Goal: Information Seeking & Learning: Learn about a topic

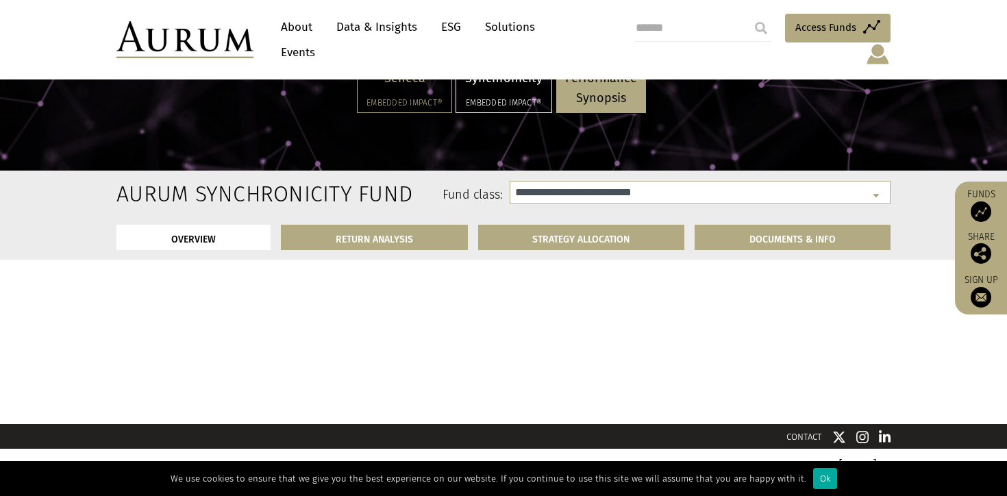
select select "**********"
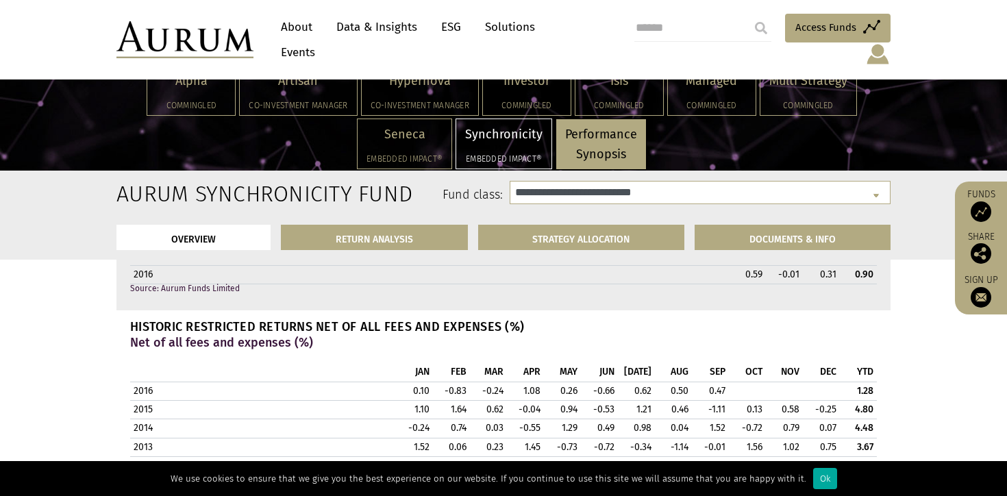
scroll to position [1341, 0]
click at [625, 383] on td "0.62" at bounding box center [636, 389] width 37 height 18
click at [591, 383] on td "-0.66" at bounding box center [599, 389] width 37 height 18
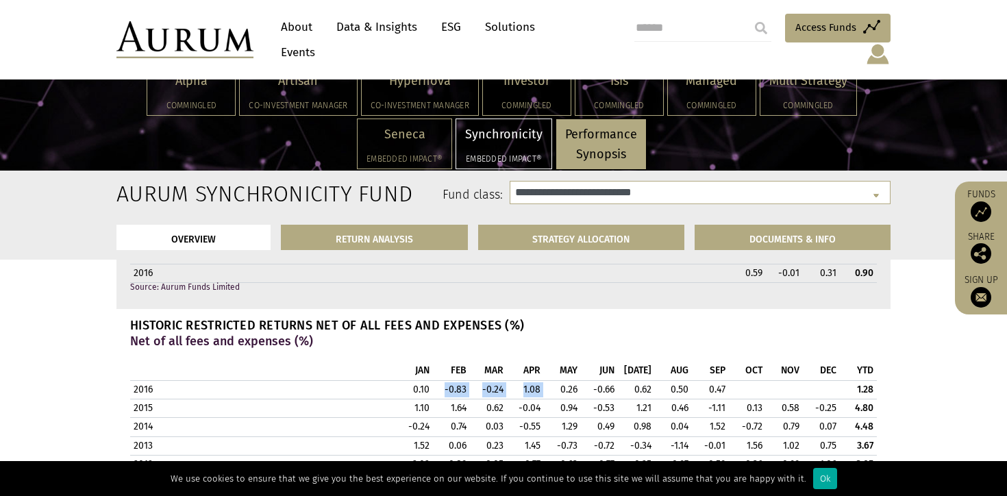
drag, startPoint x: 469, startPoint y: 380, endPoint x: 560, endPoint y: 386, distance: 90.6
click at [560, 386] on tr "2016 0.10 -0.83 -0.24 1.08 0.26 -0.66 0.62 0.50 0.47 1.28" at bounding box center [503, 389] width 747 height 18
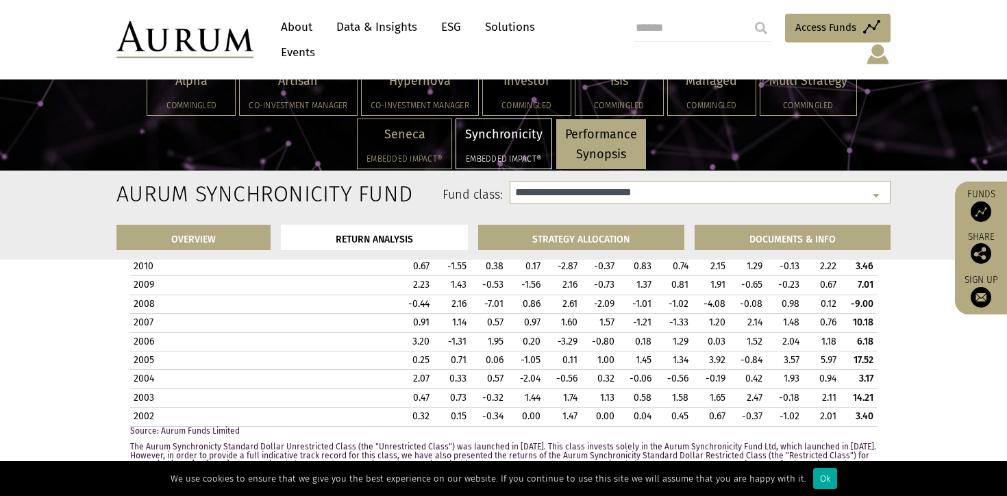
scroll to position [1621, 0]
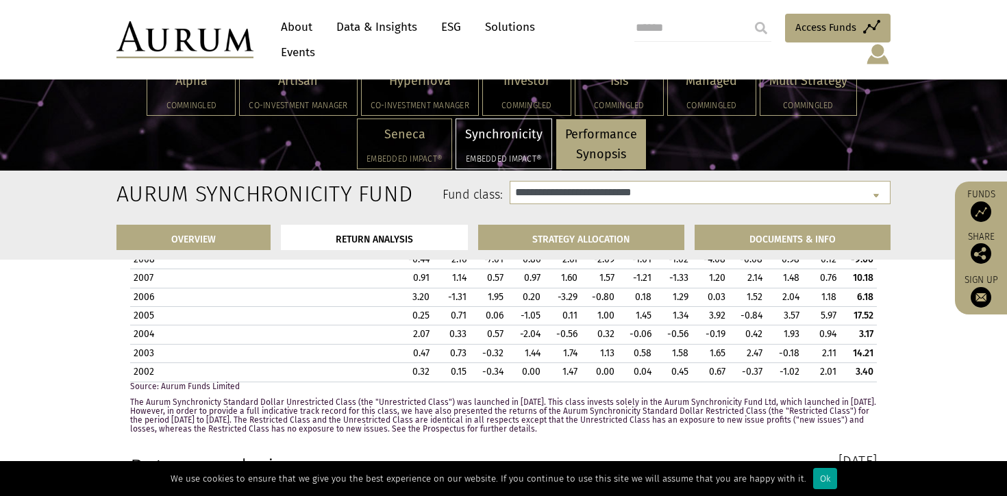
click at [813, 477] on div "Ok" at bounding box center [825, 478] width 24 height 21
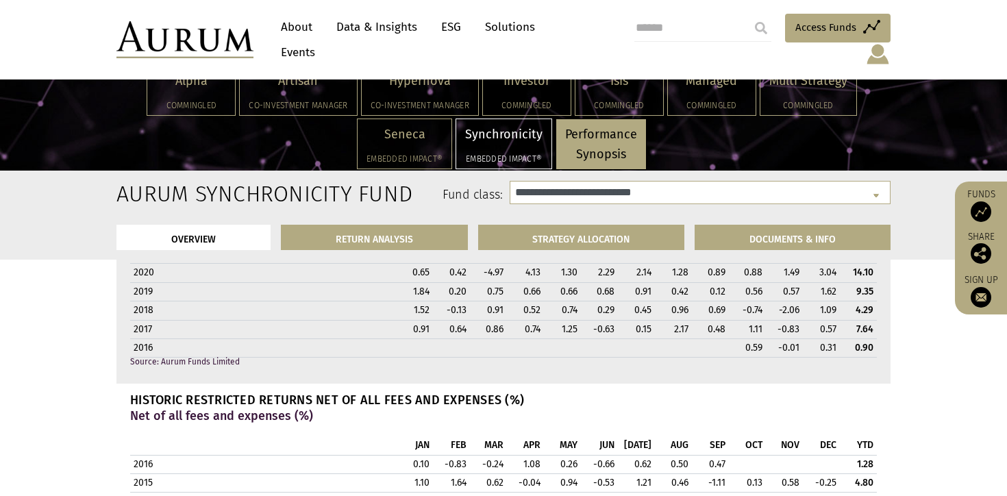
scroll to position [1259, 0]
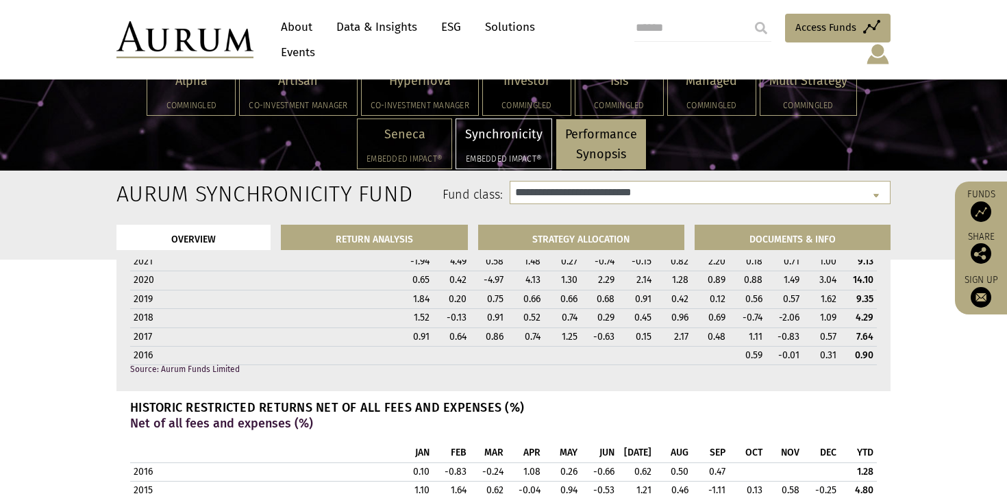
click at [857, 334] on strong "7.64" at bounding box center [864, 337] width 17 height 12
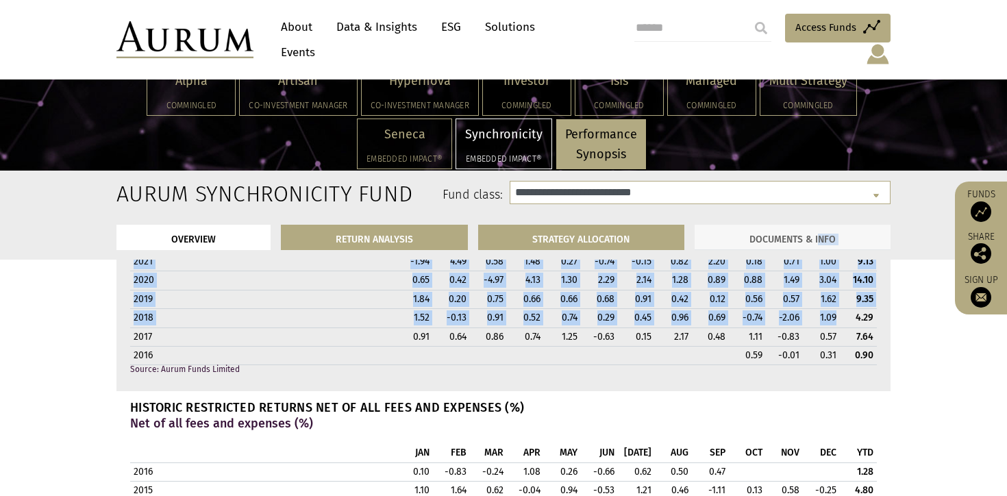
drag, startPoint x: 852, startPoint y: 314, endPoint x: 821, endPoint y: 235, distance: 85.2
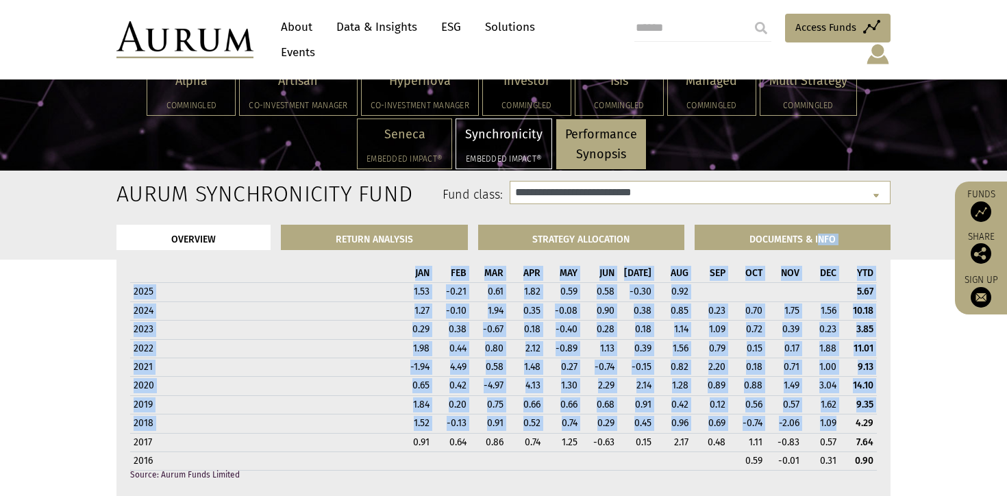
scroll to position [1151, 0]
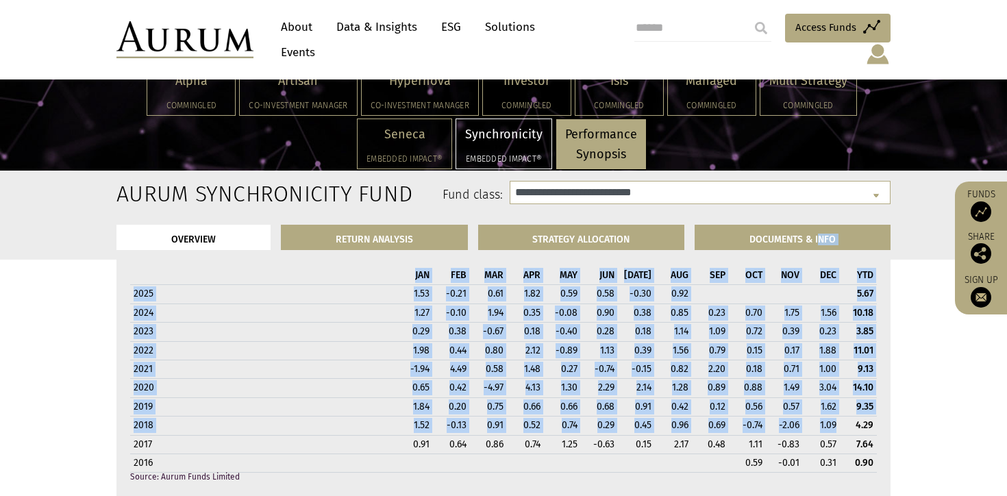
click at [845, 323] on td "3.85" at bounding box center [858, 332] width 37 height 18
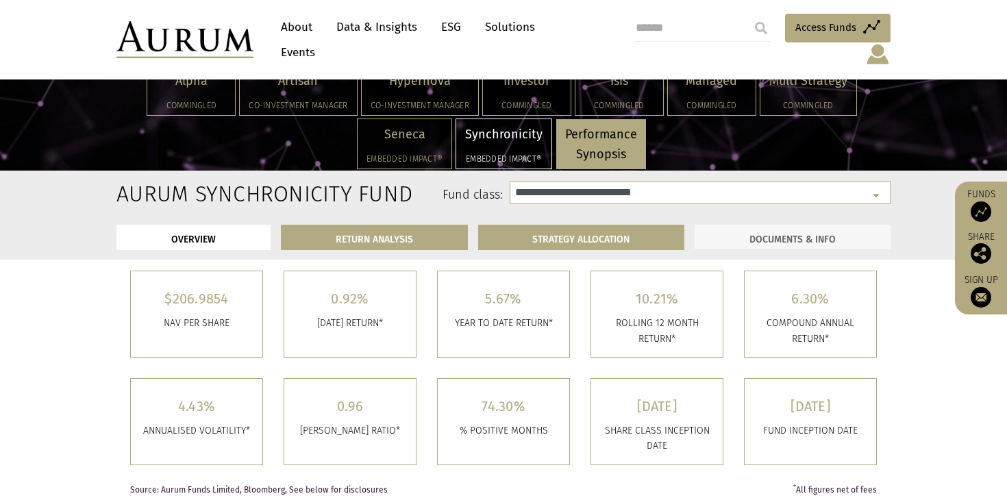
scroll to position [356, 0]
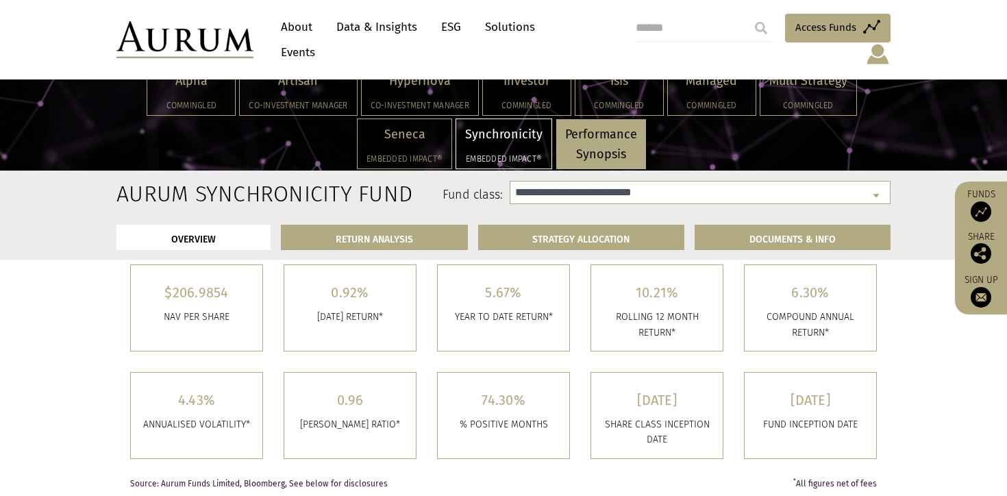
click at [804, 299] on h5 "6.30%" at bounding box center [810, 293] width 111 height 14
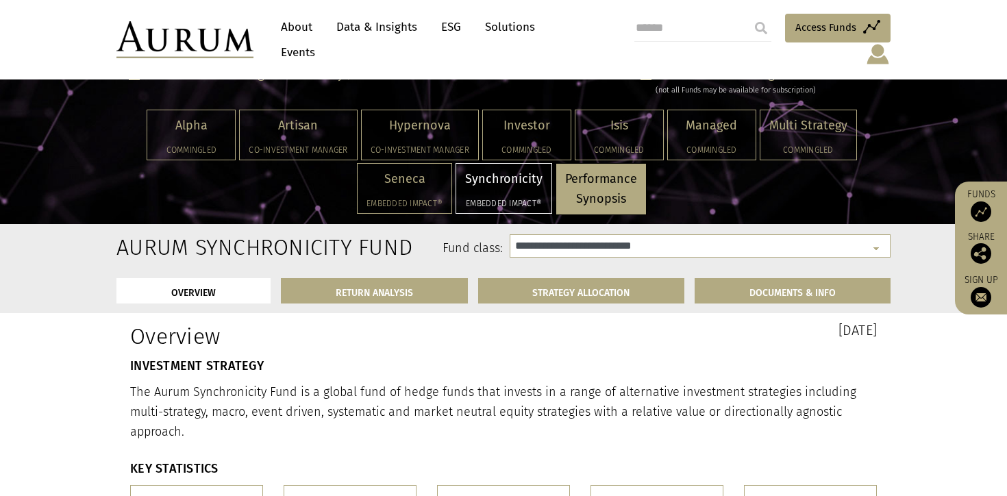
scroll to position [145, 0]
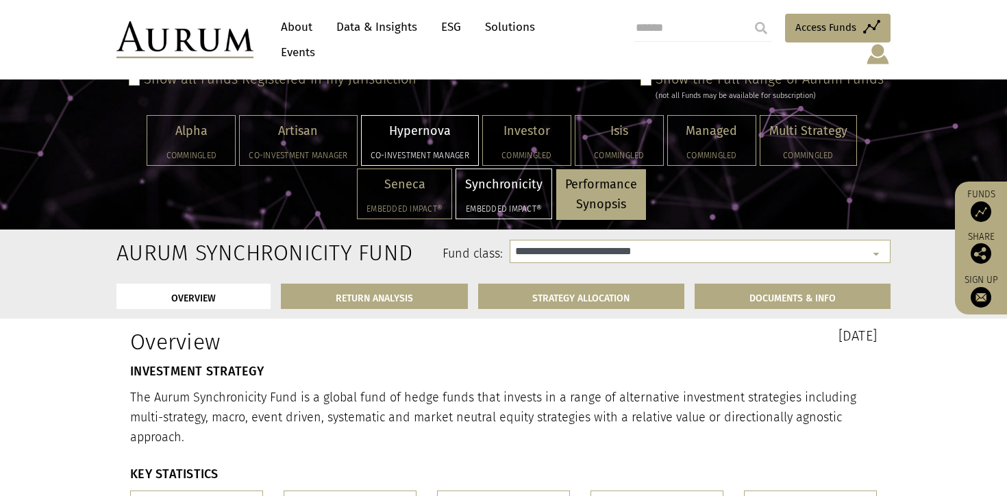
click at [404, 126] on div "Hypernova Co-investment Manager" at bounding box center [420, 140] width 116 height 49
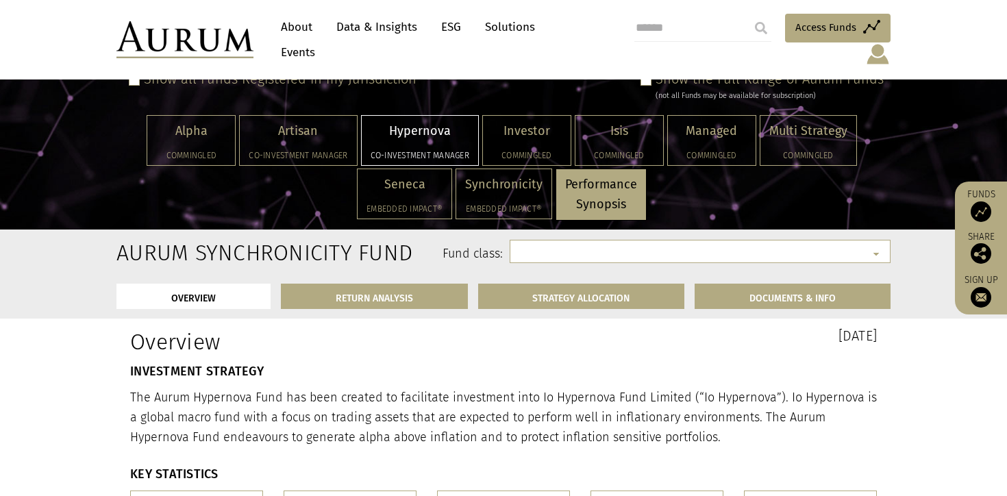
select select "**********"
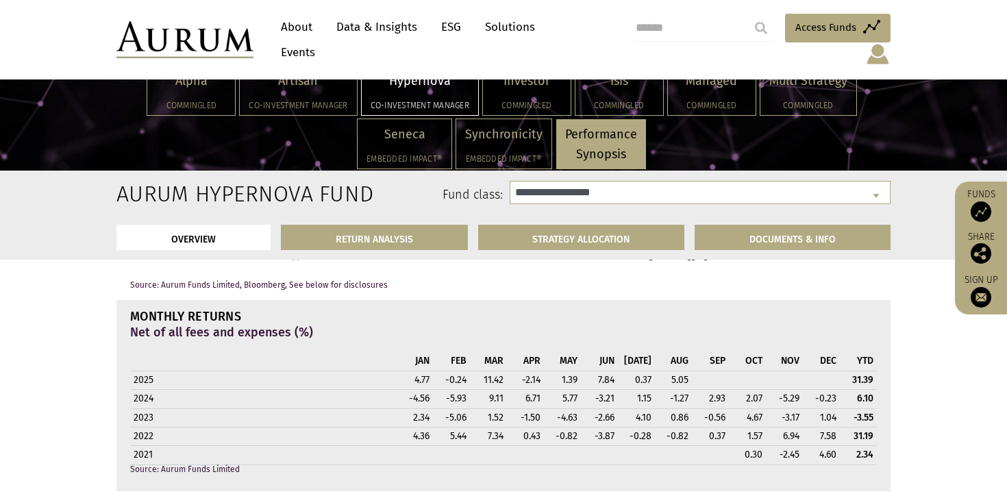
scroll to position [981, 0]
click at [534, 381] on td "-2.14" at bounding box center [525, 381] width 37 height 18
click at [451, 385] on td "-0.24" at bounding box center [451, 381] width 37 height 18
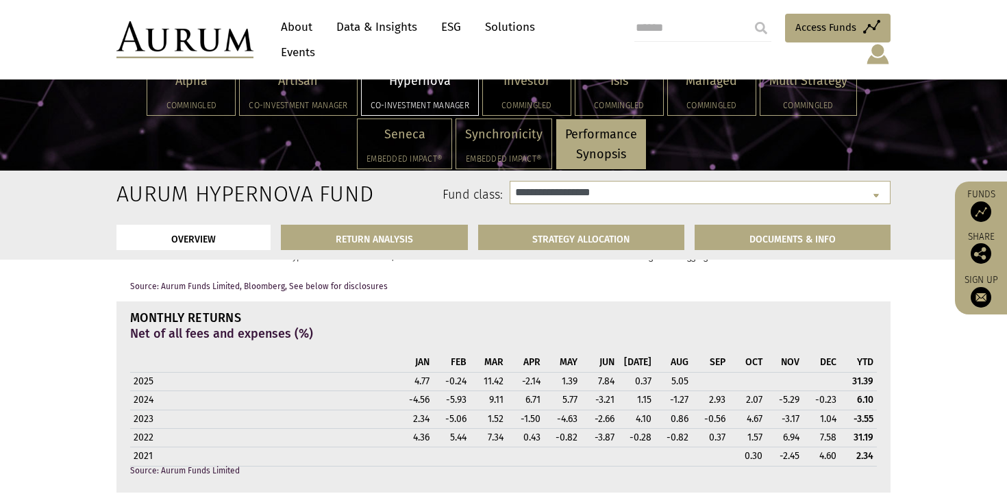
click at [490, 380] on td "11.42" at bounding box center [488, 381] width 37 height 18
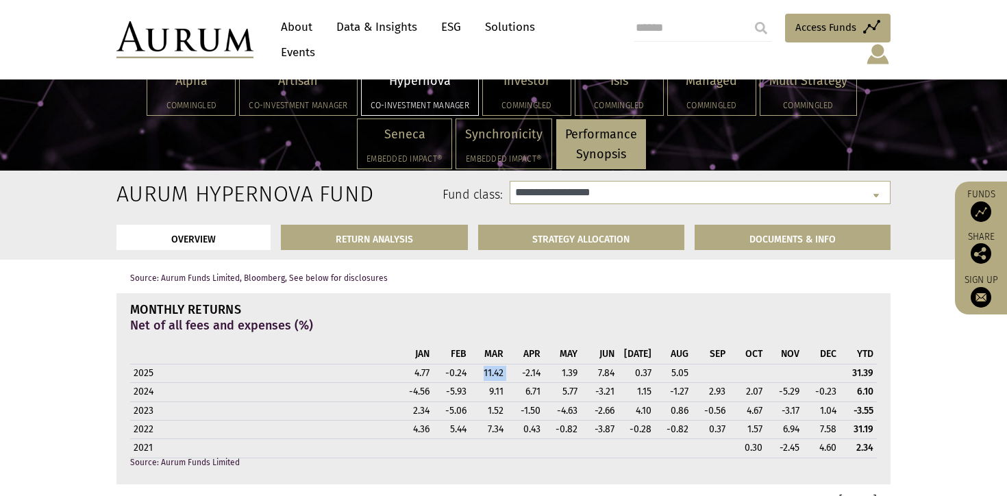
scroll to position [991, 0]
click at [499, 405] on td "1.52" at bounding box center [488, 409] width 37 height 18
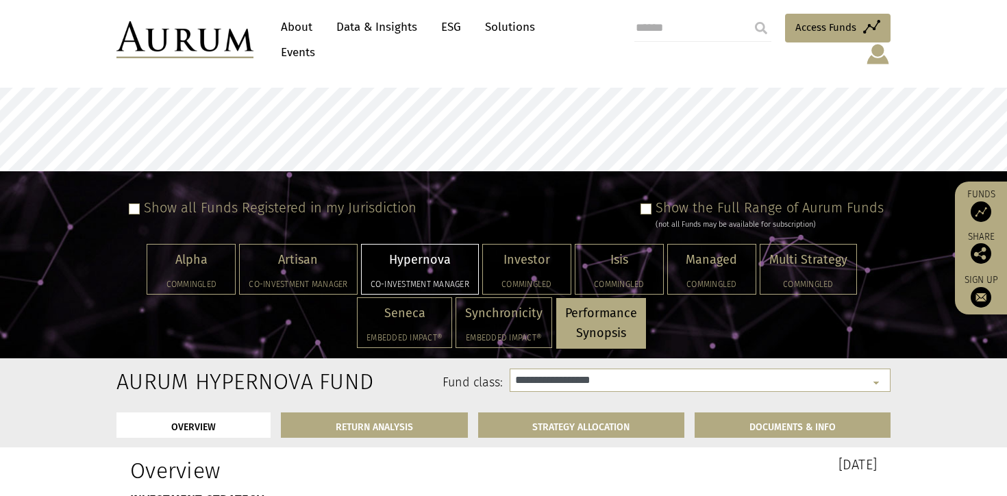
scroll to position [32, 0]
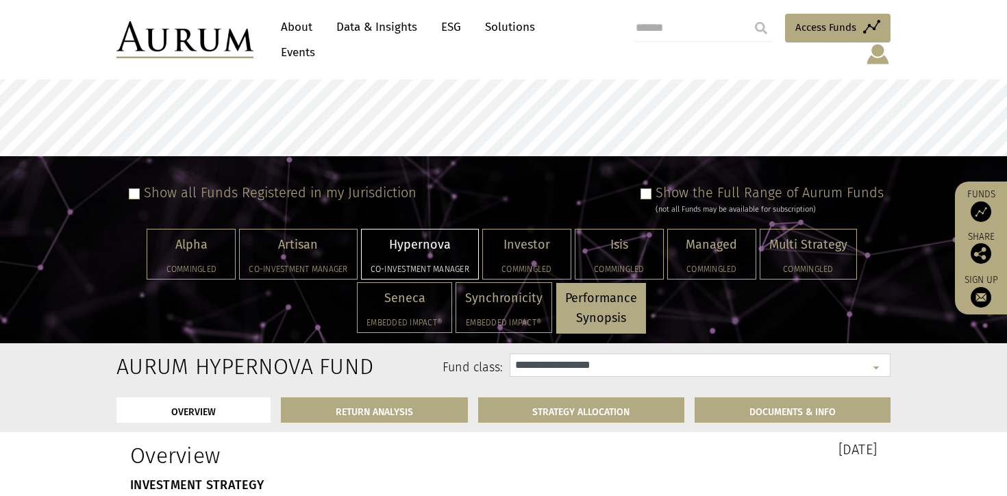
click at [541, 353] on select "**********" at bounding box center [700, 364] width 381 height 23
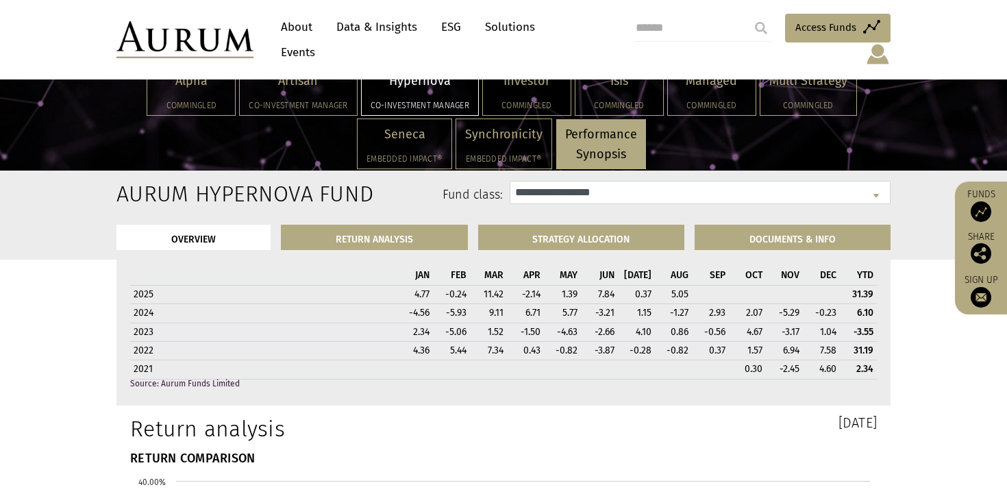
scroll to position [1003, 0]
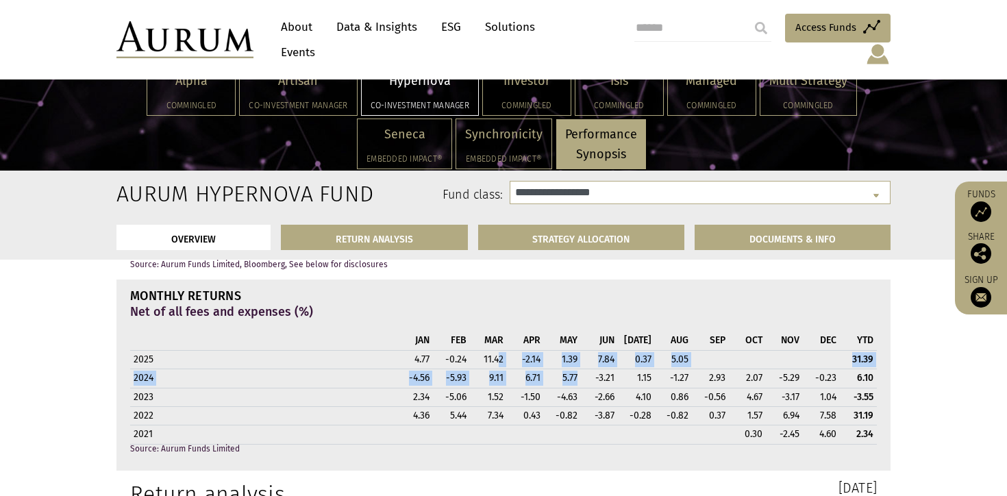
drag, startPoint x: 498, startPoint y: 365, endPoint x: 578, endPoint y: 371, distance: 80.4
click at [578, 371] on tbody "2025 4.77 -0.24 11.42 -2.14 1.39 7.84 0.37 5.05 31.39 2024 -4.56 -5.93 9.11 6.7…" at bounding box center [503, 397] width 747 height 94
click at [571, 386] on td "5.77" at bounding box center [562, 378] width 37 height 18
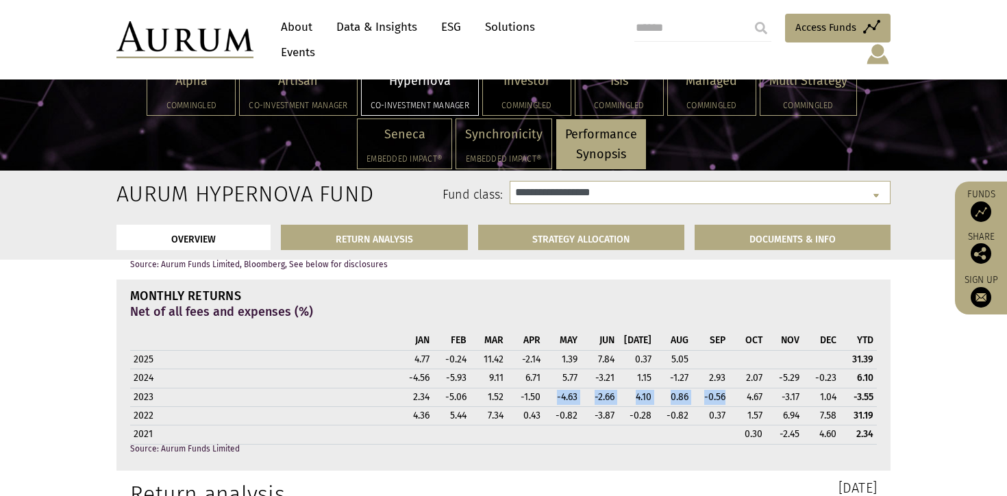
drag, startPoint x: 552, startPoint y: 395, endPoint x: 702, endPoint y: 405, distance: 150.3
click at [702, 405] on tr "2023 2.34 -5.06 1.52 -1.50 -4.63 -2.66 4.10 0.86 -0.56 4.67 -3.17 1.04 -3.55" at bounding box center [503, 397] width 747 height 18
click at [702, 405] on td "-0.56" at bounding box center [710, 397] width 37 height 18
click at [745, 398] on td "4.67" at bounding box center [747, 397] width 37 height 18
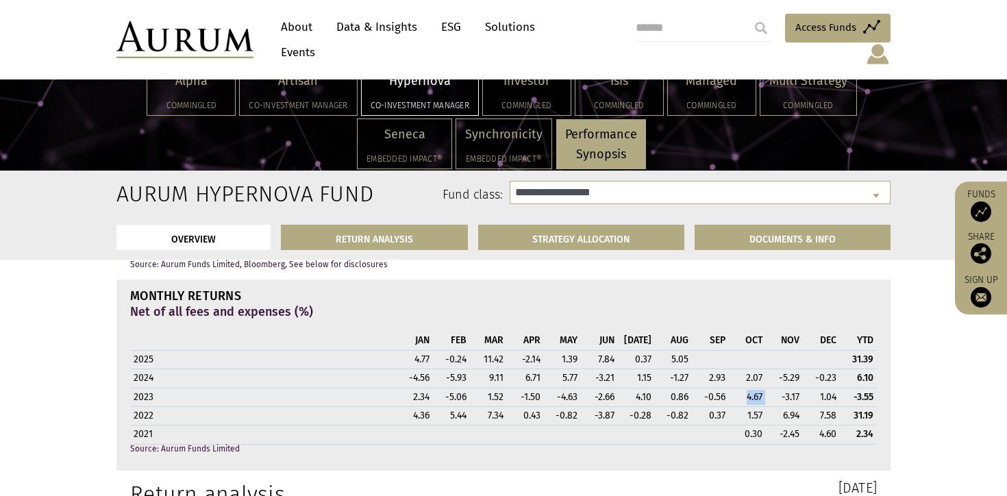
click at [745, 398] on td "4.67" at bounding box center [747, 397] width 37 height 18
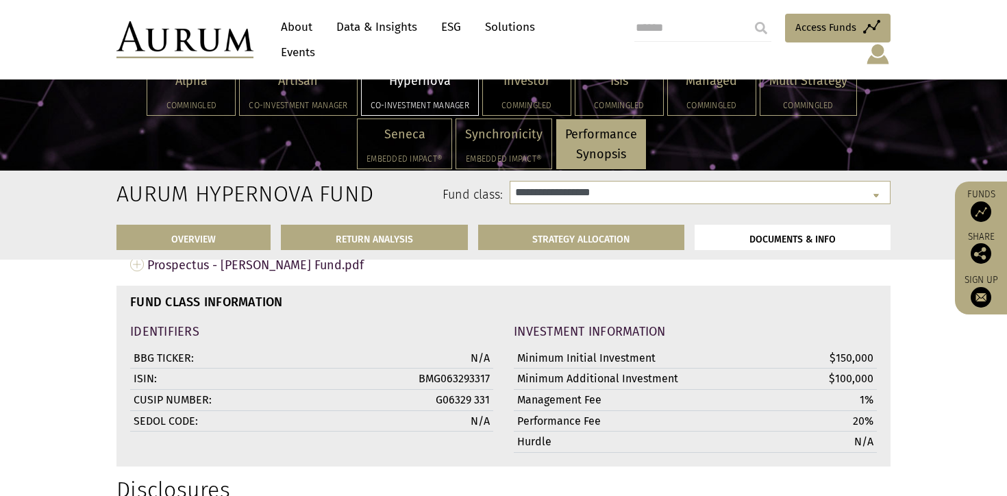
scroll to position [4231, 0]
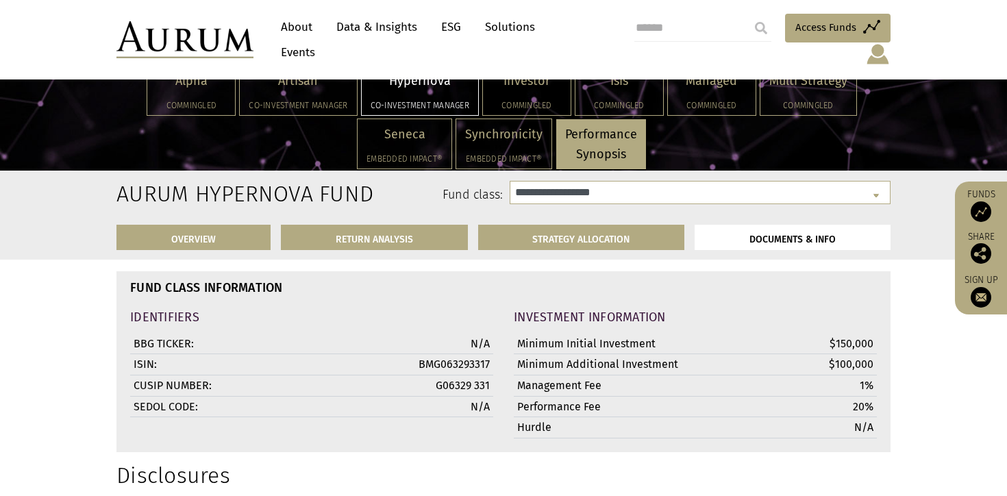
click at [842, 342] on td "$150,000" at bounding box center [810, 344] width 131 height 21
click at [730, 380] on td "Management Fee" at bounding box center [629, 385] width 231 height 21
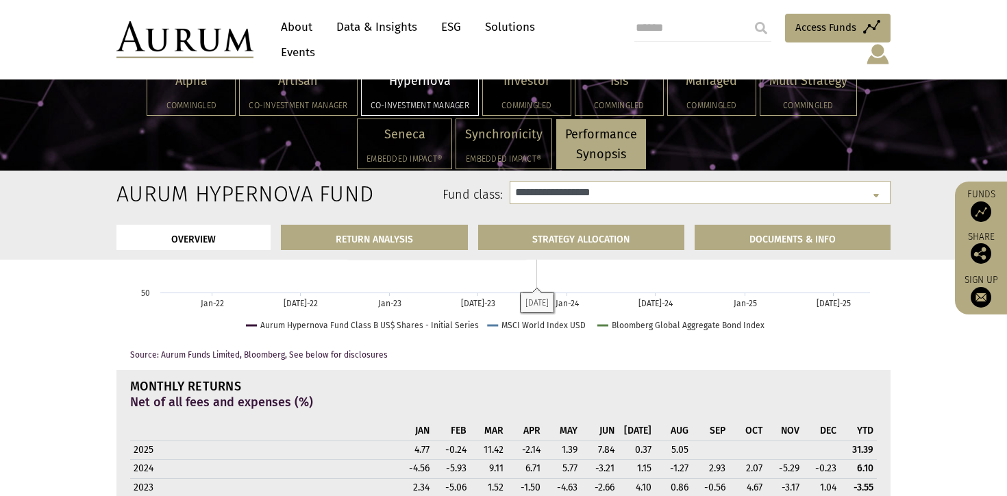
scroll to position [1012, 0]
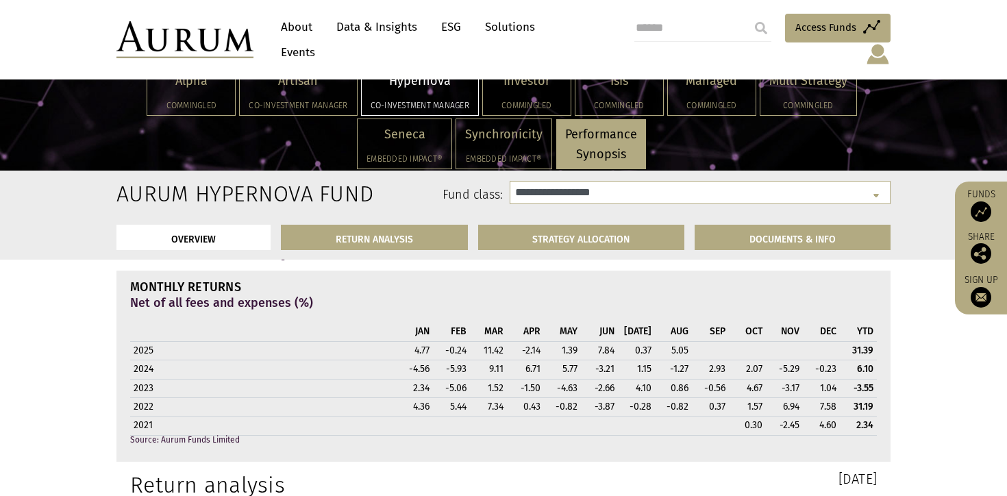
drag, startPoint x: 865, startPoint y: 413, endPoint x: 795, endPoint y: 336, distance: 104.3
click at [853, 404] on td "31.19" at bounding box center [858, 407] width 37 height 18
click at [794, 334] on th "NOV" at bounding box center [784, 332] width 37 height 18
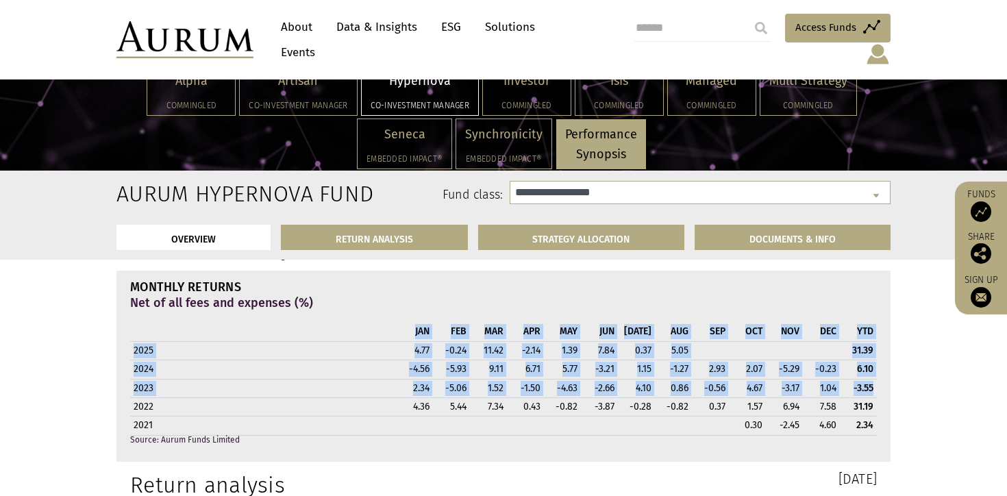
scroll to position [0, 0]
drag, startPoint x: 872, startPoint y: 395, endPoint x: 599, endPoint y: 314, distance: 285.0
click at [599, 314] on div "MONTHLY RETURNS Net of all fees and expenses (%) JAN FEB MAR APR MAY JUN [DATE]…" at bounding box center [503, 366] width 767 height 171
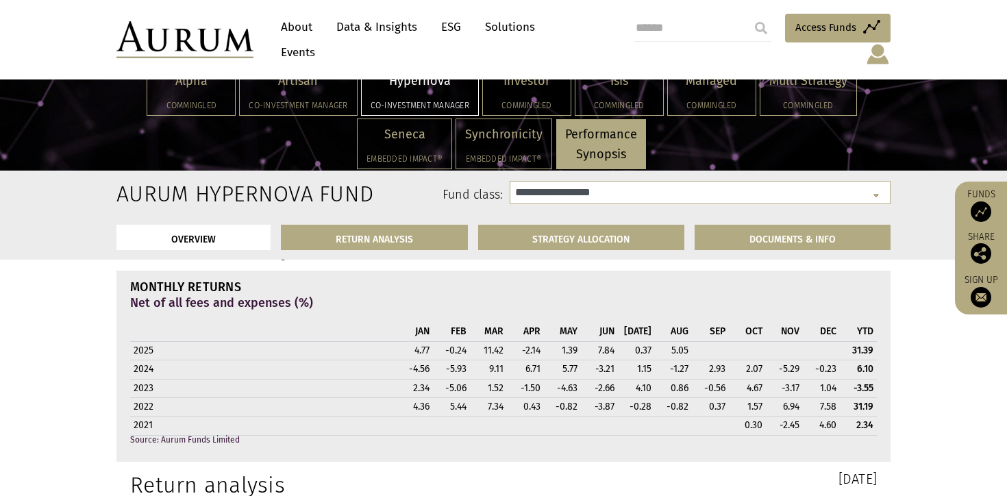
click at [599, 314] on div "MONTHLY RETURNS Net of all fees and expenses (%) JAN FEB MAR APR MAY JUN [DATE]…" at bounding box center [503, 366] width 767 height 171
drag, startPoint x: 388, startPoint y: 370, endPoint x: 617, endPoint y: 362, distance: 228.9
click at [617, 362] on tr "2024 -4.56 -5.93 9.11 6.71 5.77 -3.21 1.15 -1.27 2.93 2.07 -5.29 -0.23 6.10" at bounding box center [503, 369] width 747 height 18
click at [618, 362] on td "1.15" at bounding box center [636, 369] width 37 height 18
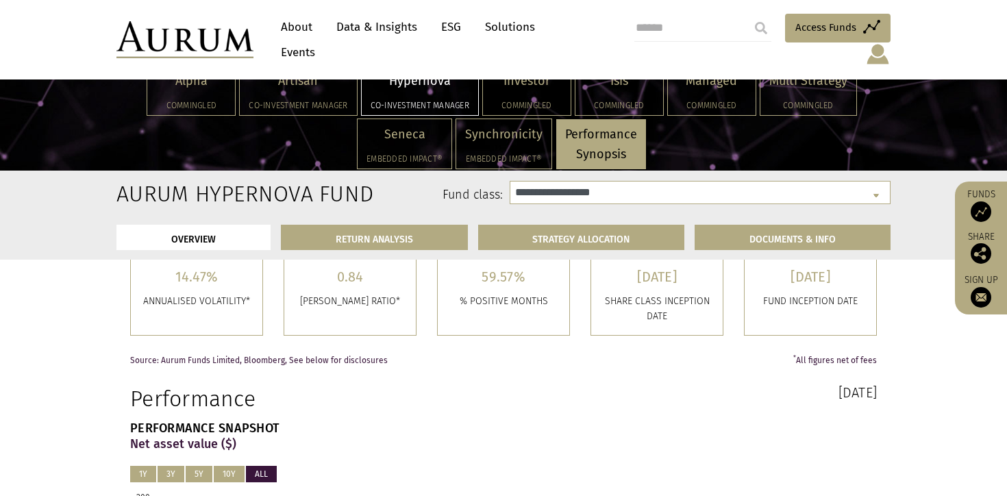
scroll to position [223, 0]
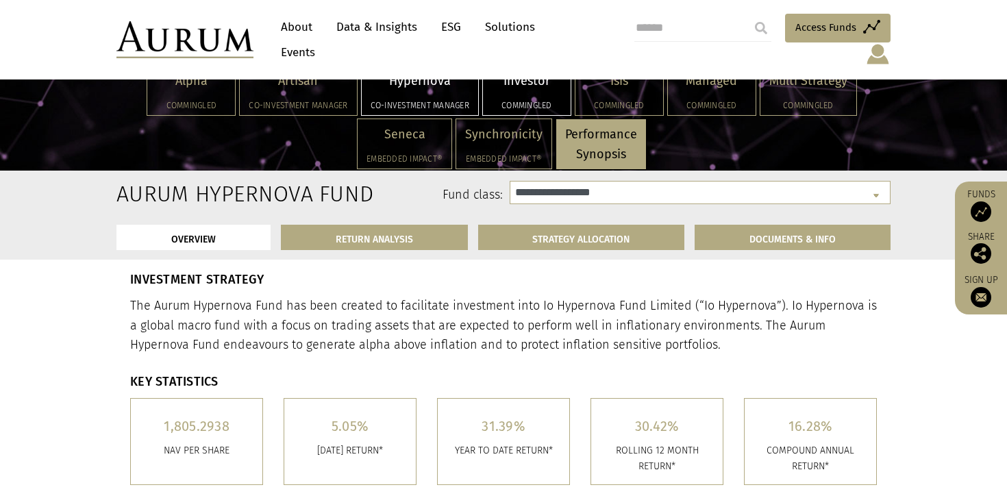
click at [541, 95] on div "Investor Commingled" at bounding box center [527, 90] width 88 height 49
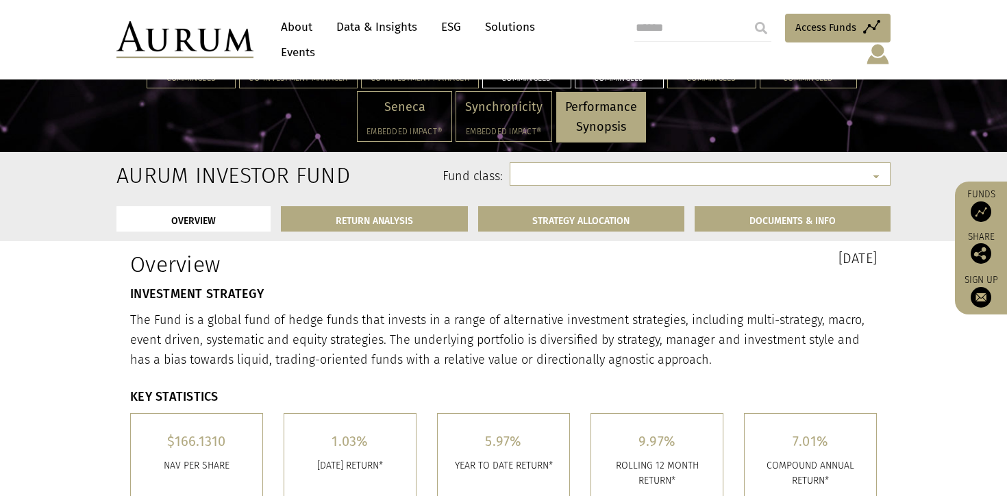
select select "**********"
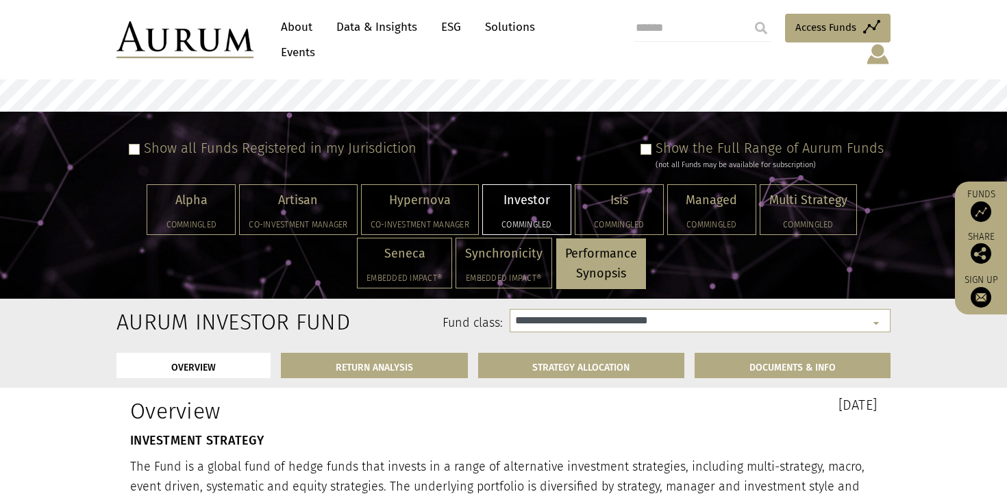
click at [618, 244] on p "Performance Synopsis" at bounding box center [601, 264] width 72 height 40
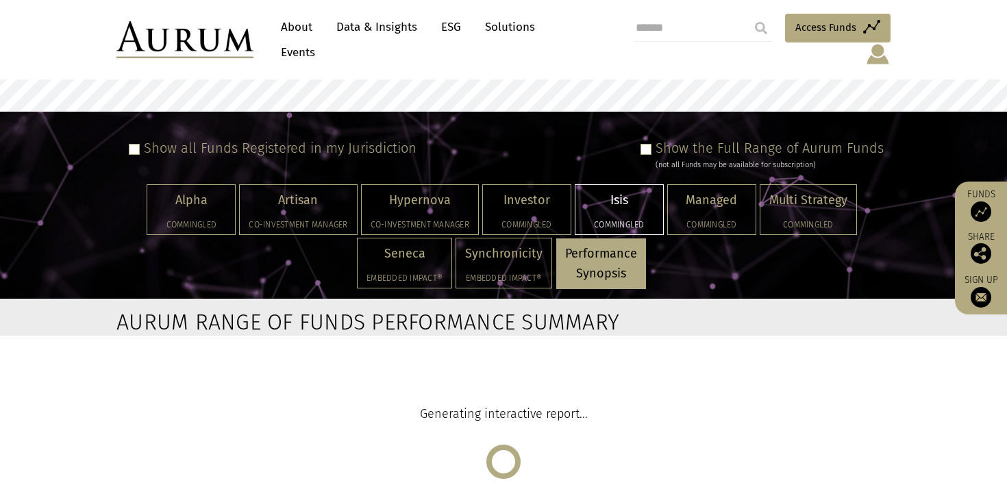
click at [618, 190] on p "Isis" at bounding box center [619, 200] width 70 height 20
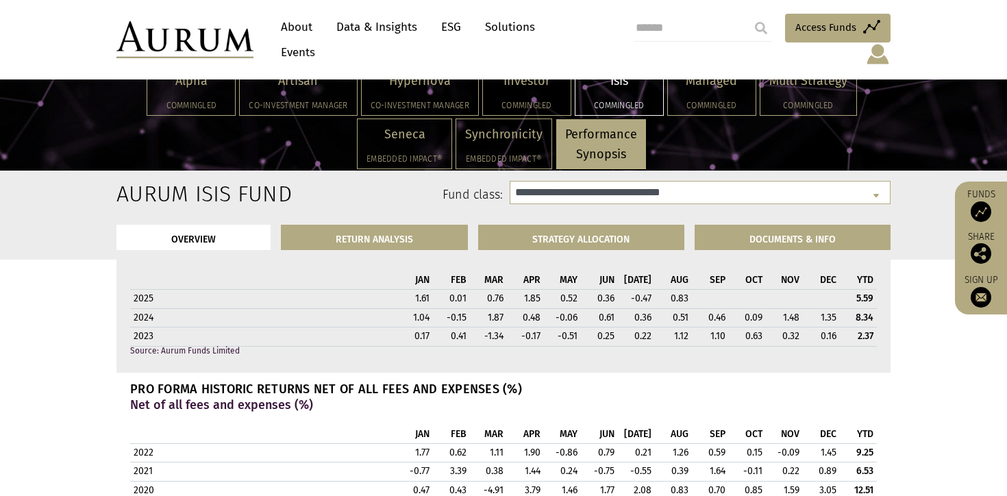
scroll to position [1119, 0]
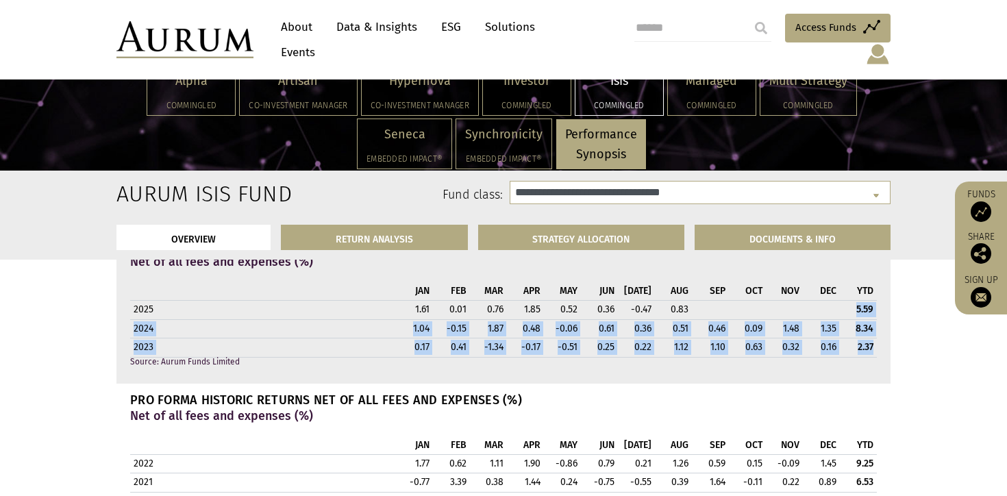
drag, startPoint x: 873, startPoint y: 346, endPoint x: 837, endPoint y: 304, distance: 55.3
click at [837, 304] on tbody "2025 1.61 0.01 0.76 1.85 0.52 0.36 -0.47 0.83 5.59 2024 1.04 -0.15 1.87 0.48 -0…" at bounding box center [503, 329] width 747 height 56
click at [837, 304] on td at bounding box center [821, 310] width 37 height 18
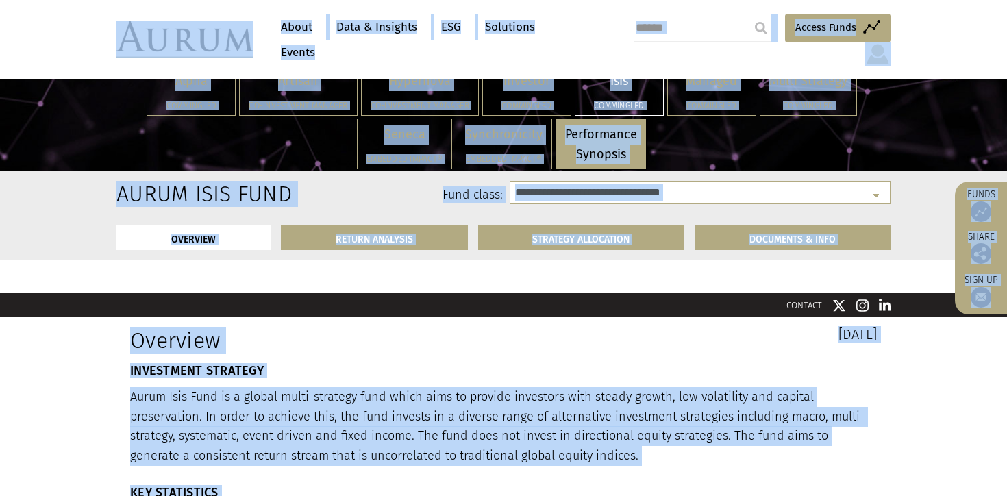
scroll to position [0, 0]
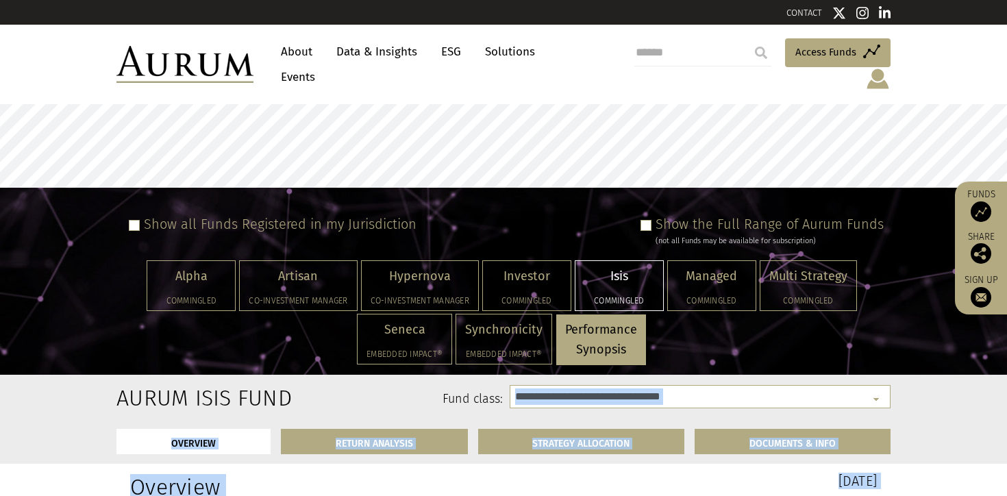
drag, startPoint x: 875, startPoint y: 392, endPoint x: 910, endPoint y: 376, distance: 38.3
click at [895, 418] on div "OVERVIEW RETURN ANALYSIS STRATEGY ALLOCATION DOCUMENTS & INFO" at bounding box center [503, 440] width 794 height 45
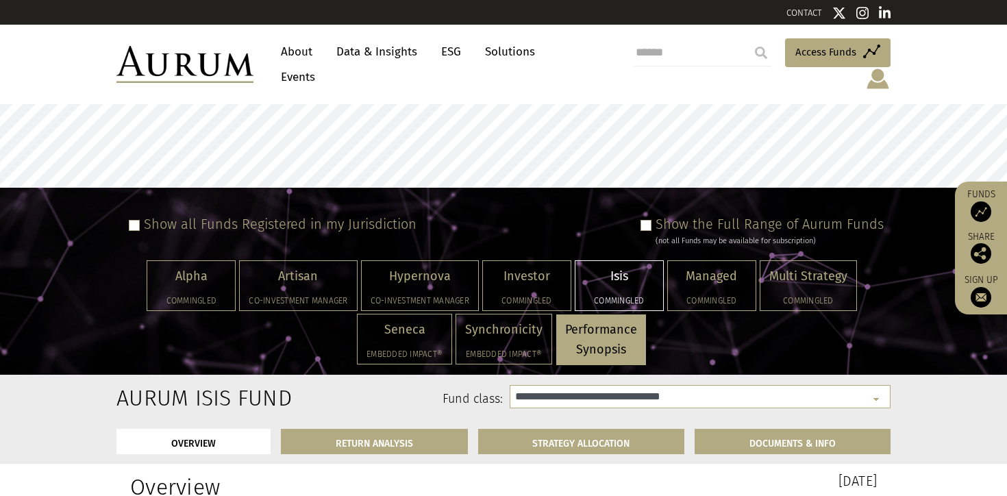
click at [649, 220] on span at bounding box center [645, 225] width 11 height 11
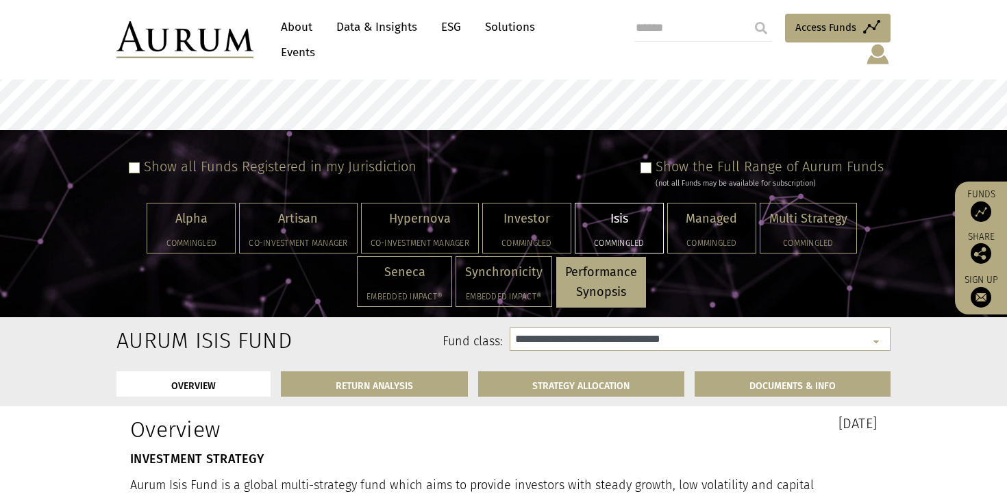
click at [651, 162] on span at bounding box center [645, 167] width 11 height 11
click at [648, 162] on span at bounding box center [645, 167] width 11 height 11
click at [686, 387] on div "OVERVIEW RETURN ANALYSIS STRATEGY ALLOCATION DOCUMENTS & INFO" at bounding box center [503, 383] width 794 height 45
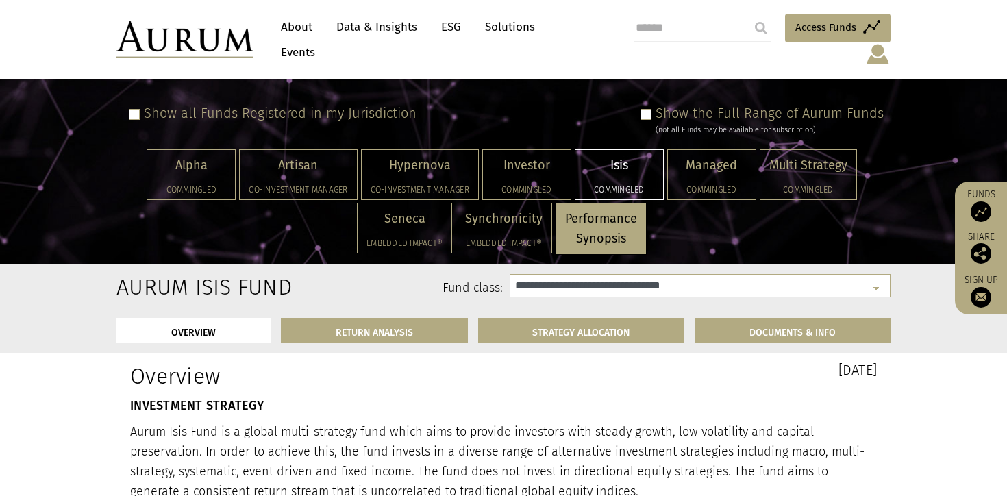
scroll to position [131, 0]
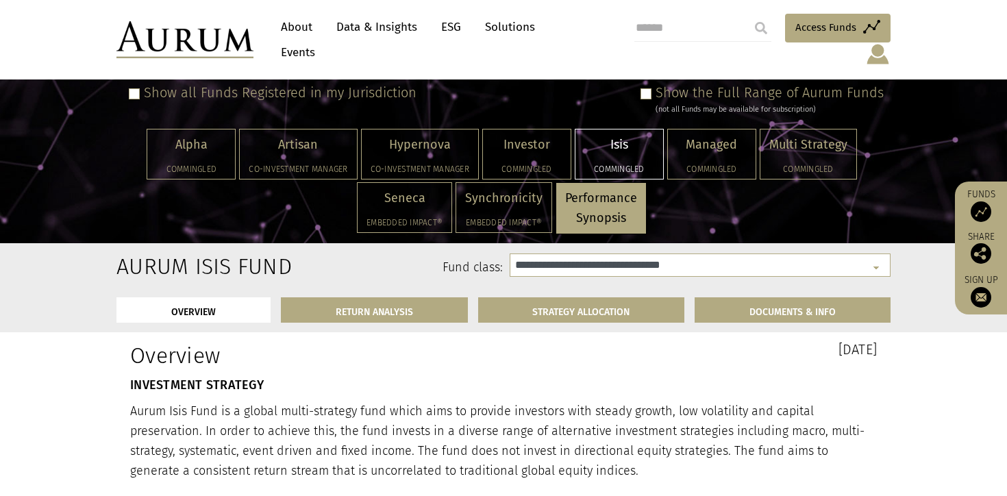
click at [650, 88] on span at bounding box center [645, 93] width 11 height 11
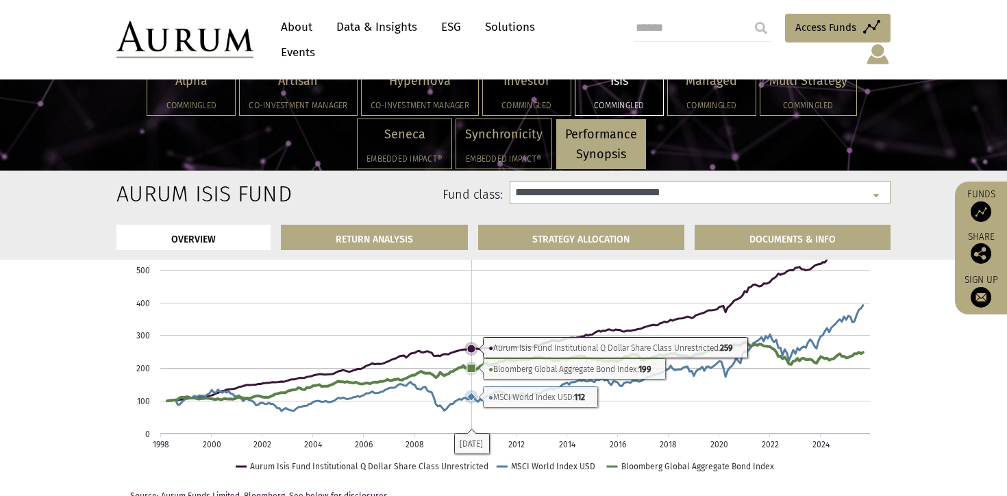
scroll to position [824, 0]
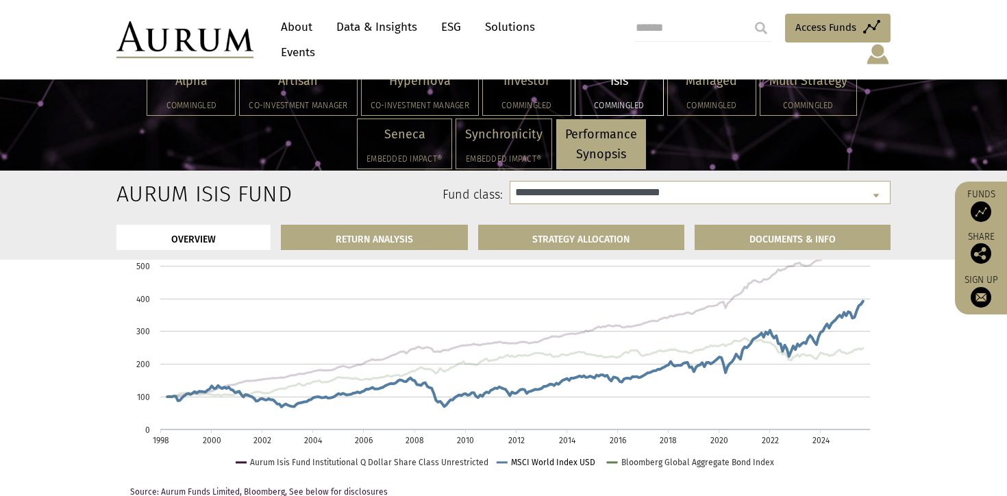
click at [521, 461] on text "MSCI World Index USD" at bounding box center [553, 462] width 84 height 10
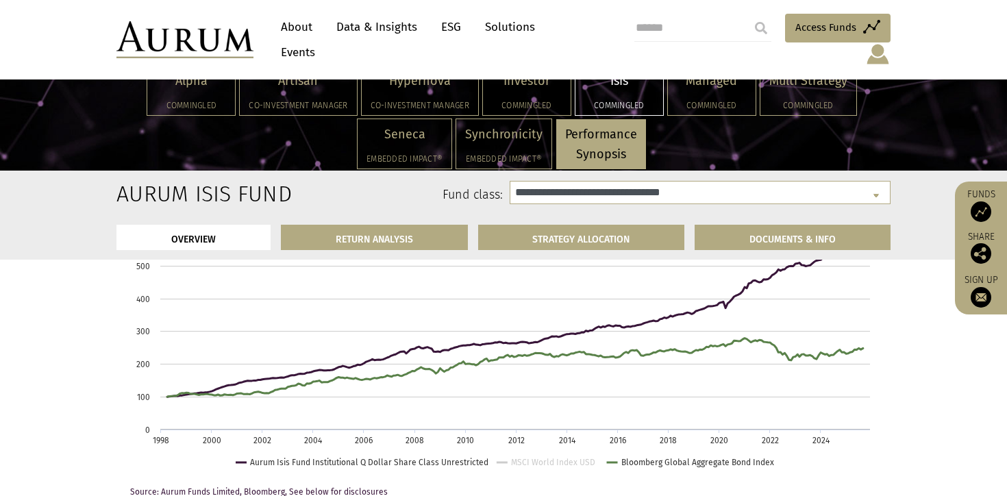
click at [521, 461] on text "MSCI World Index USD" at bounding box center [553, 462] width 84 height 10
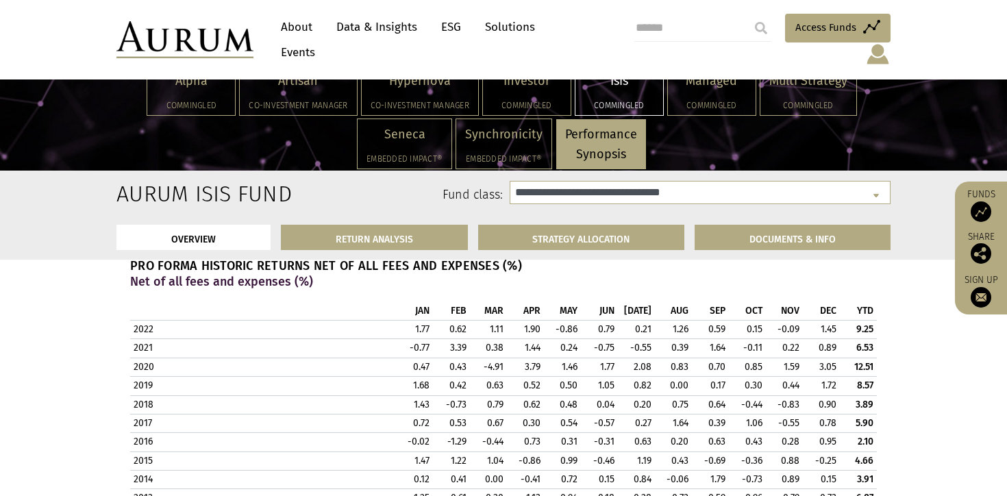
scroll to position [1254, 0]
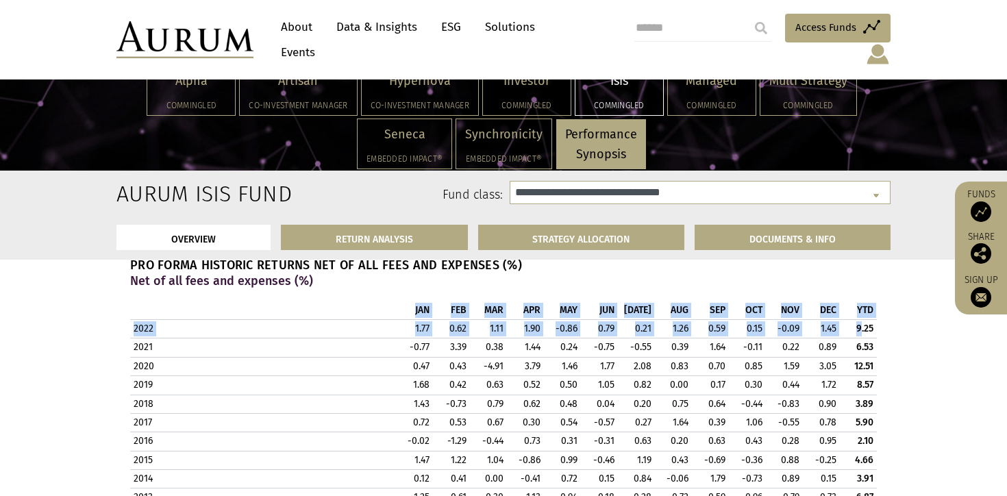
drag, startPoint x: 861, startPoint y: 332, endPoint x: 894, endPoint y: 490, distance: 160.9
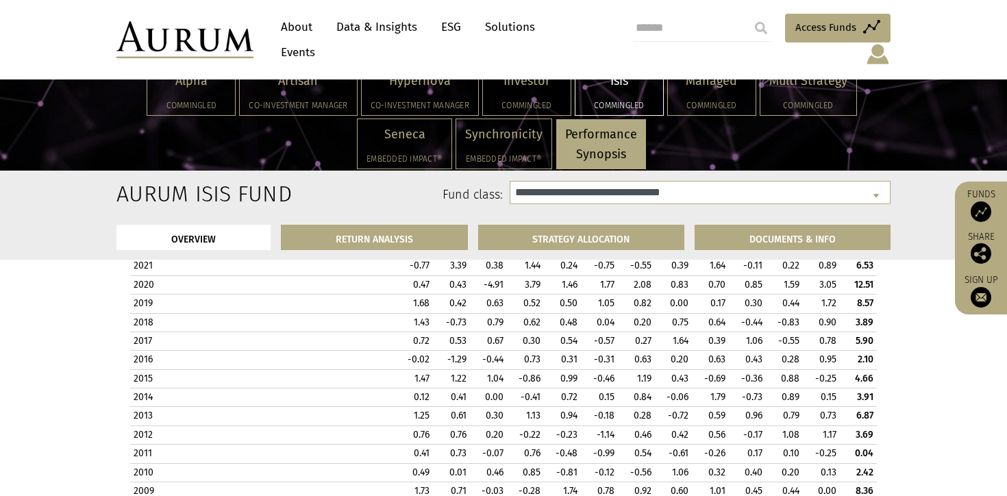
click at [873, 457] on strong "0.04" at bounding box center [864, 453] width 18 height 12
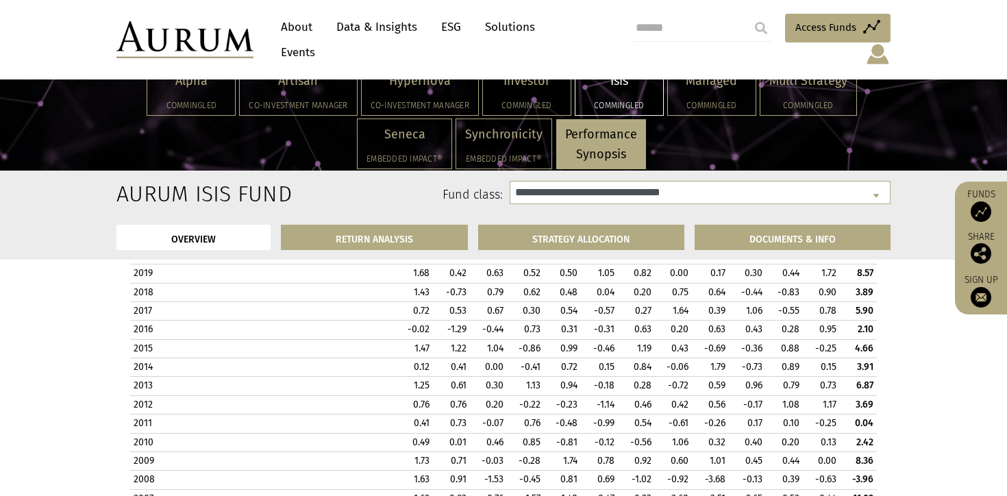
scroll to position [1367, 0]
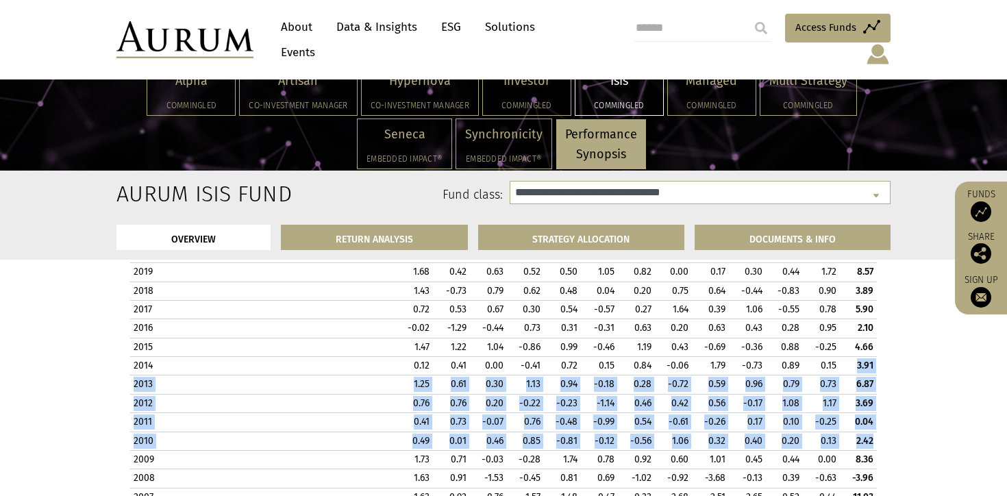
drag, startPoint x: 875, startPoint y: 445, endPoint x: 842, endPoint y: 364, distance: 87.9
click at [842, 364] on tbody "2022 1.77 0.62 1.11 1.90 -0.86 0.79 0.21 1.26 0.59 0.15 -0.09 1.45 9.25 2021 -0…" at bounding box center [503, 440] width 747 height 469
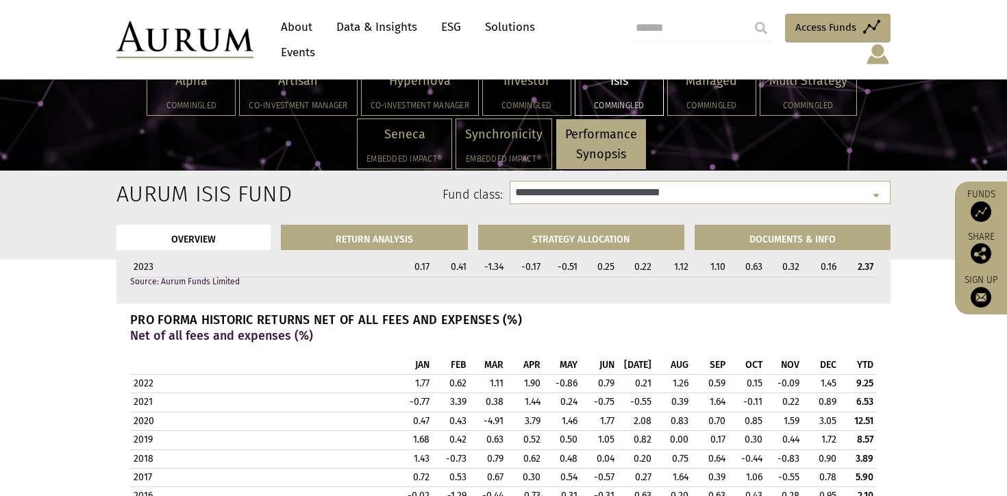
scroll to position [1233, 0]
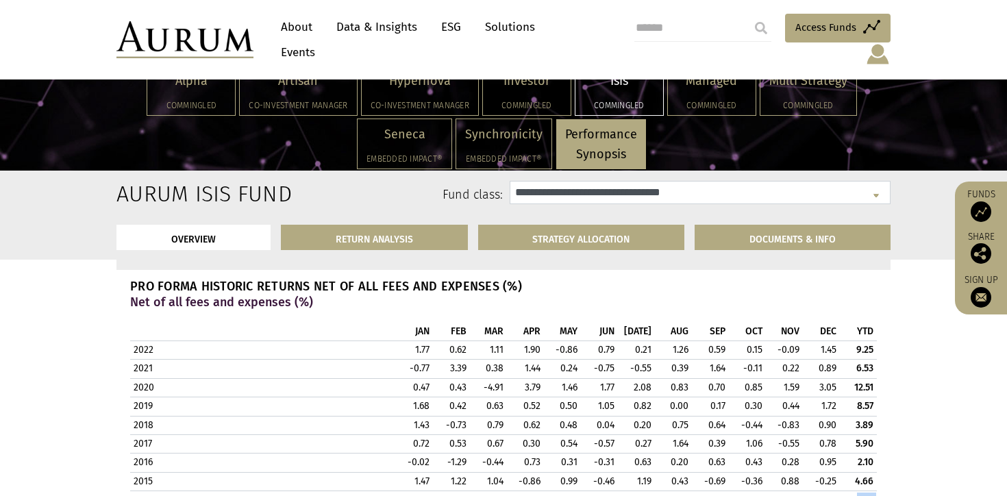
click at [607, 184] on select "**********" at bounding box center [700, 192] width 381 height 23
select select "**********"
click at [510, 181] on select "**********" at bounding box center [700, 192] width 381 height 23
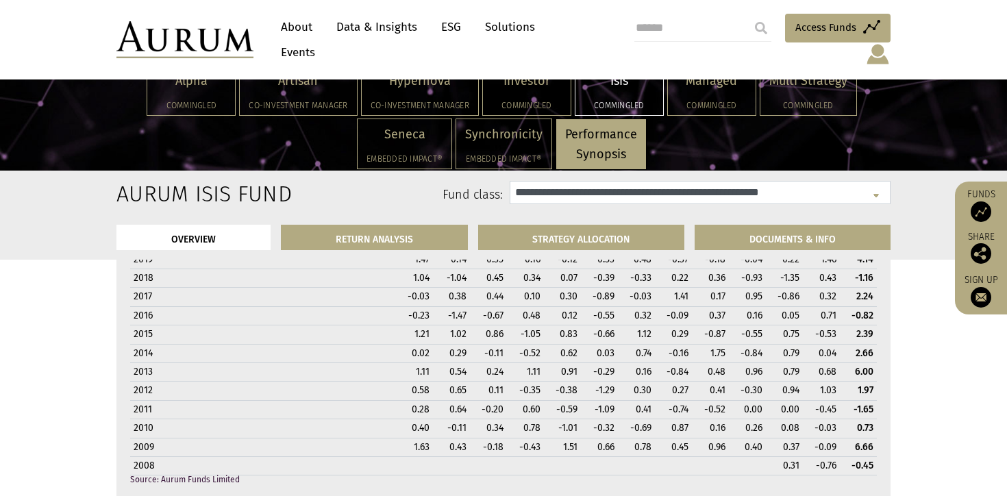
scroll to position [1312, 0]
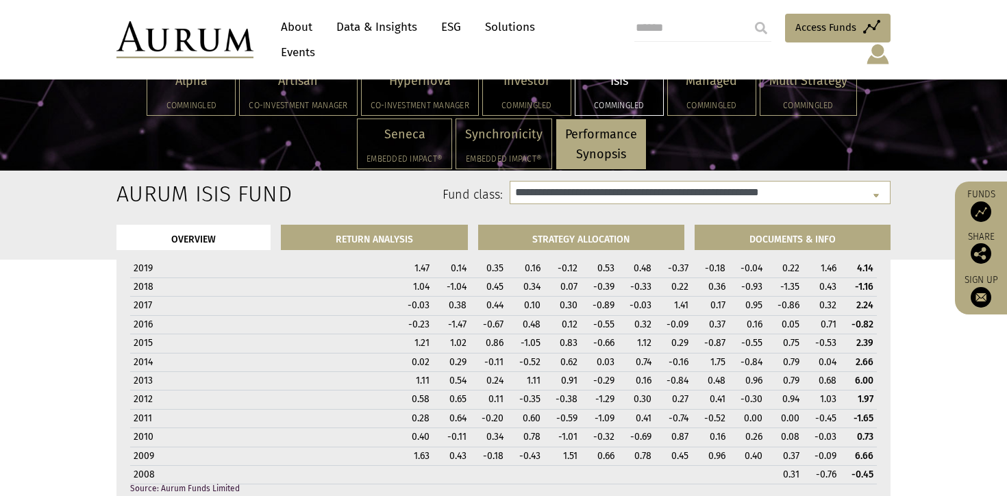
click at [858, 418] on strong "-1.65" at bounding box center [863, 418] width 20 height 12
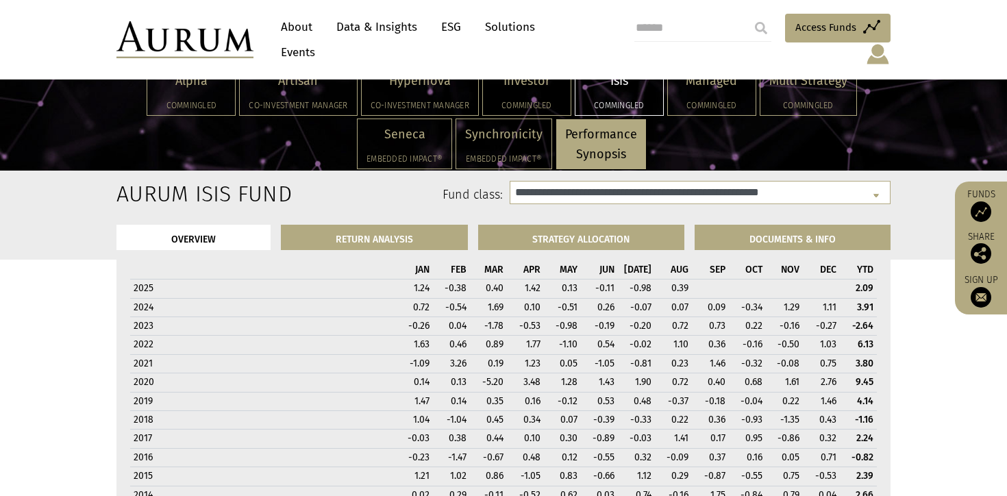
scroll to position [1173, 0]
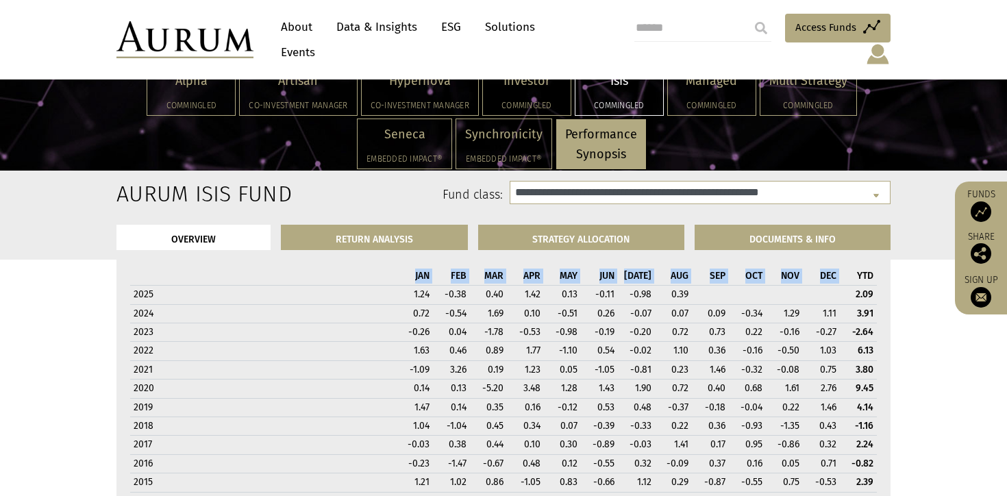
drag, startPoint x: 883, startPoint y: 324, endPoint x: 849, endPoint y: 281, distance: 55.0
click at [849, 281] on div "MONTHLY RETURNS Net of all fees and expenses (%) JAN FEB MAR APR MAY JUN [DATE]…" at bounding box center [503, 432] width 767 height 414
